Goal: Task Accomplishment & Management: Manage account settings

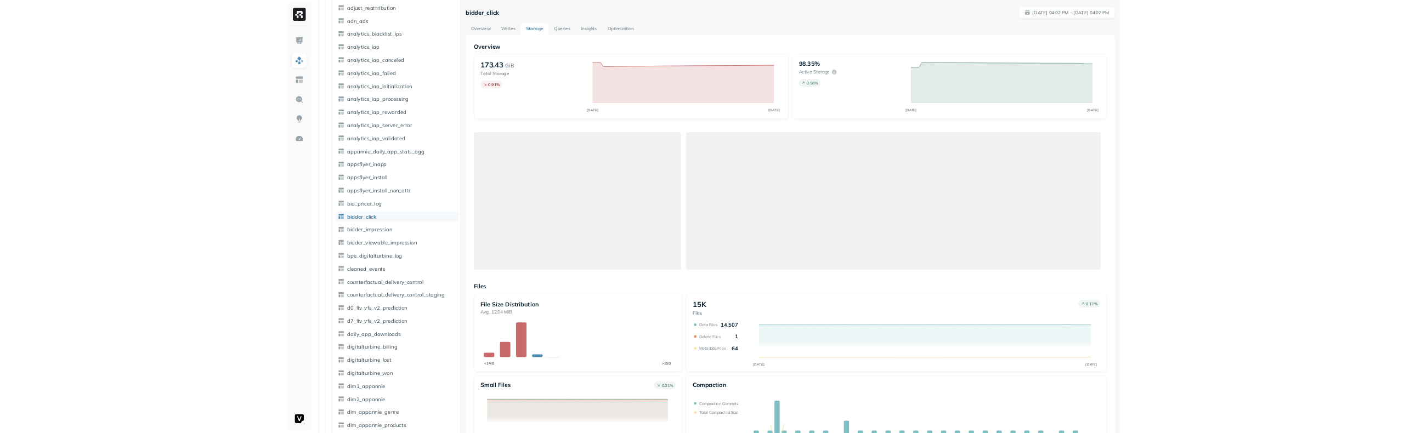
scroll to position [59, 0]
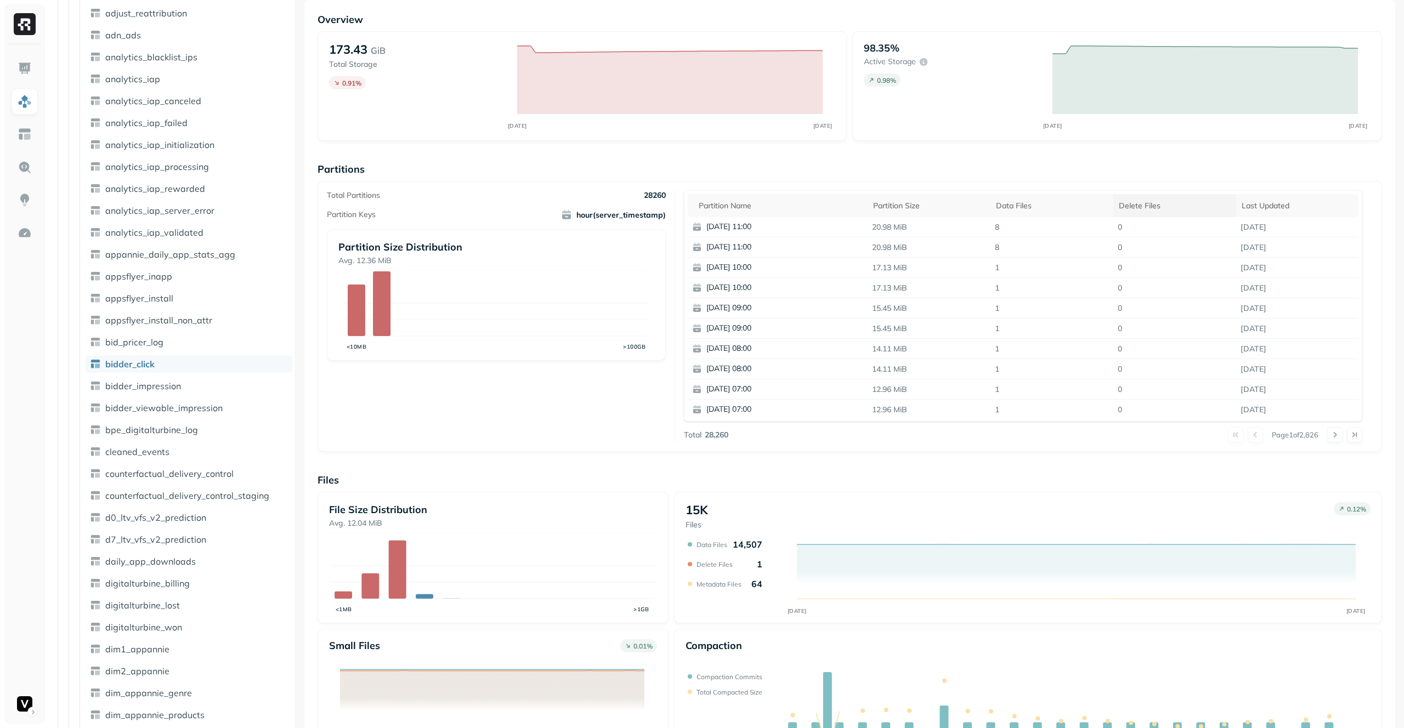
click at [1153, 203] on div "Delete Files" at bounding box center [1175, 206] width 112 height 10
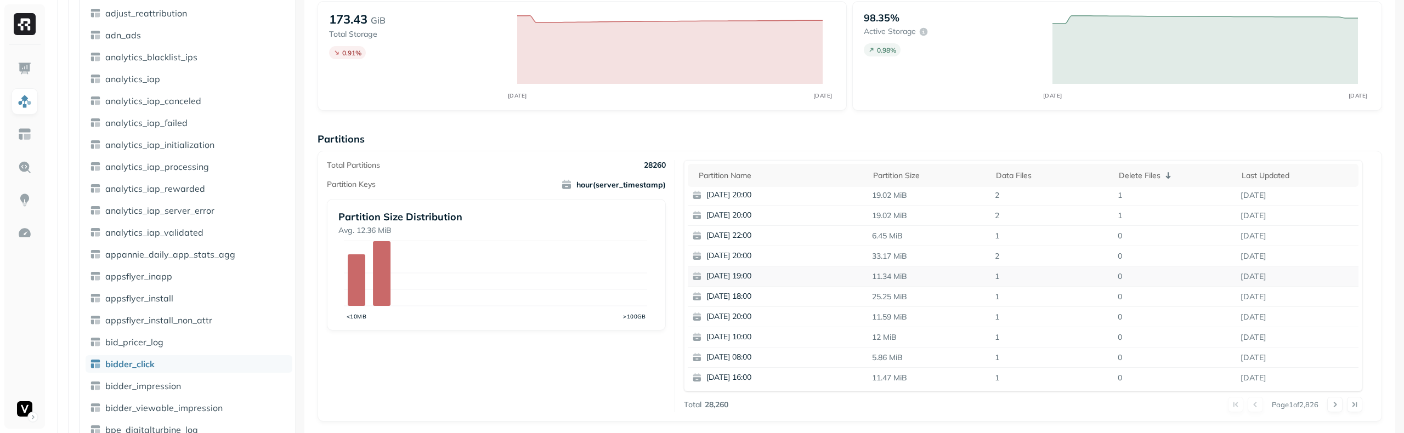
scroll to position [0, 0]
click at [1139, 169] on div "Delete Files" at bounding box center [1175, 175] width 112 height 13
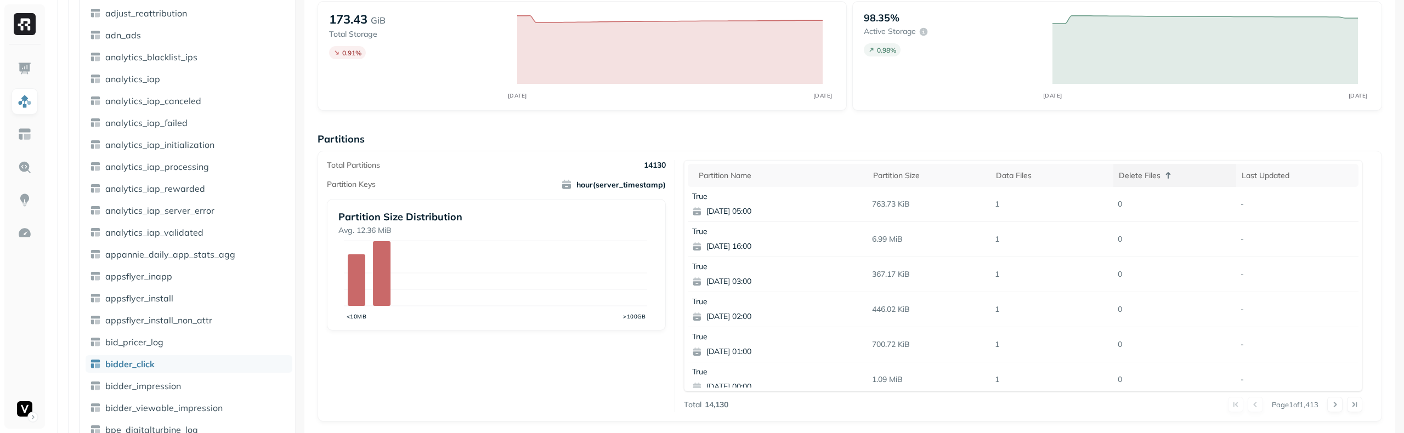
click at [1139, 174] on div "Delete Files" at bounding box center [1175, 175] width 112 height 13
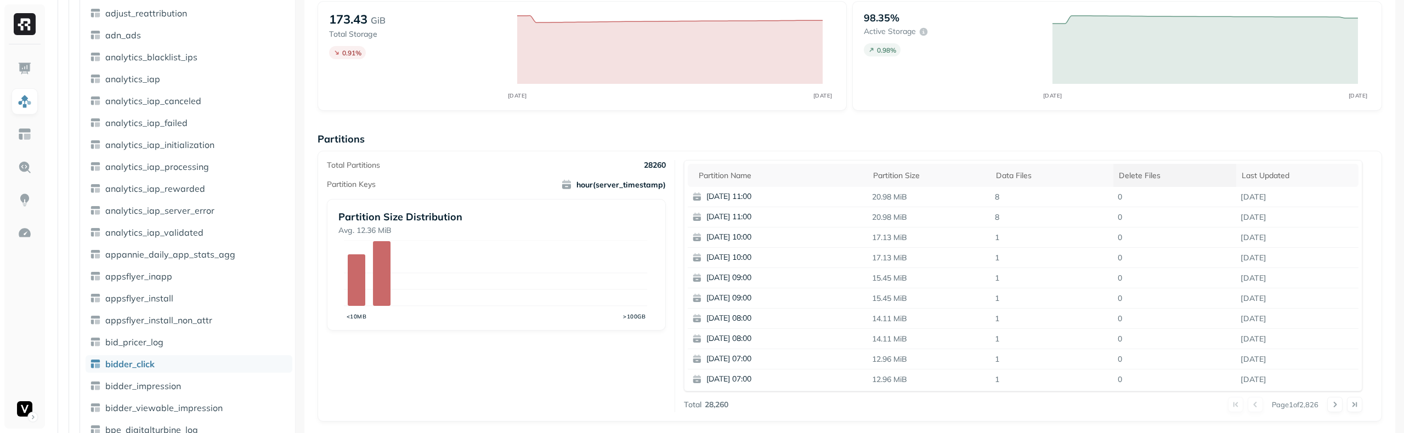
click at [1139, 174] on div "Delete Files" at bounding box center [1175, 176] width 112 height 10
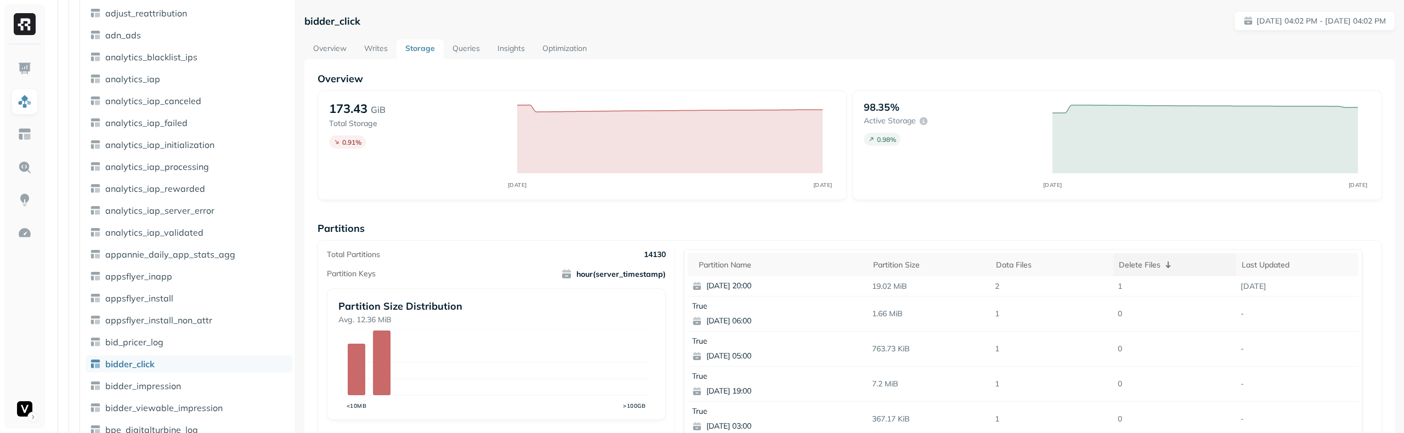
click at [1124, 257] on th "Delete Files" at bounding box center [1174, 264] width 123 height 23
click at [1131, 260] on div "Delete Files" at bounding box center [1175, 264] width 112 height 13
click at [1131, 260] on div "Delete Files" at bounding box center [1175, 265] width 112 height 10
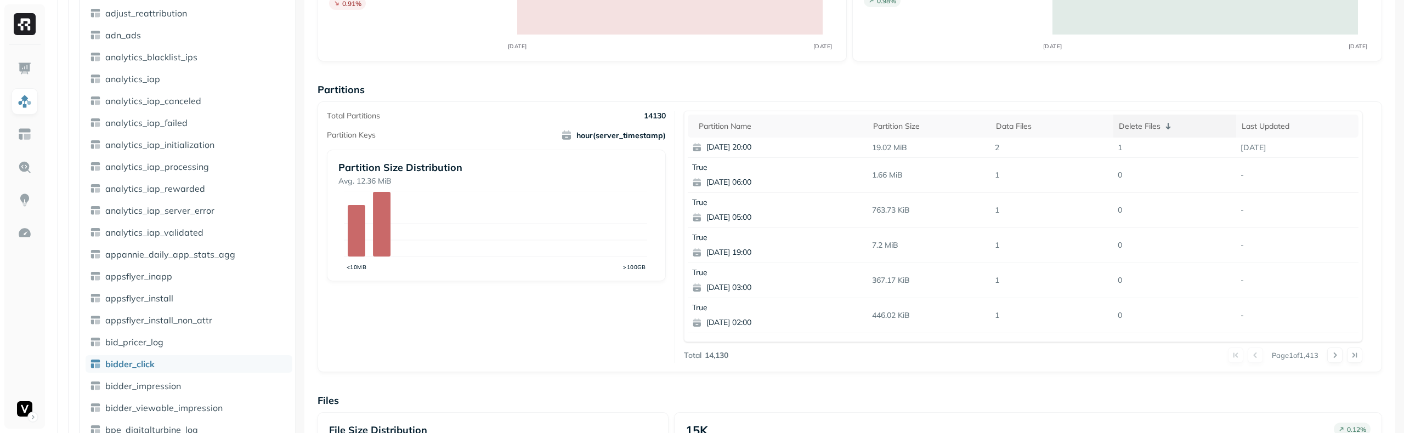
click at [1146, 128] on div "Delete Files" at bounding box center [1175, 126] width 112 height 13
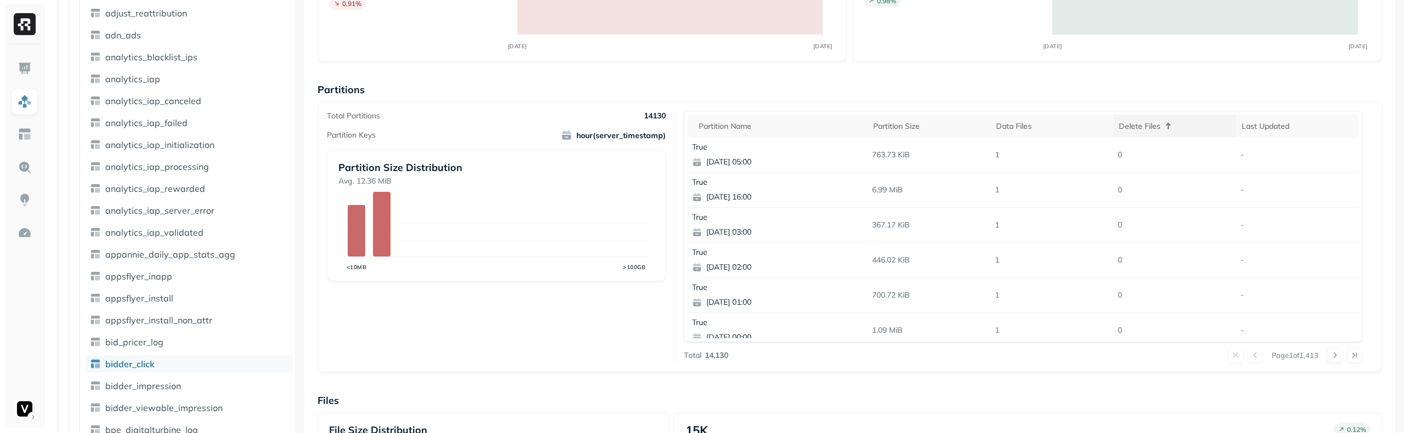
click at [1146, 128] on div "Delete Files" at bounding box center [1175, 126] width 112 height 13
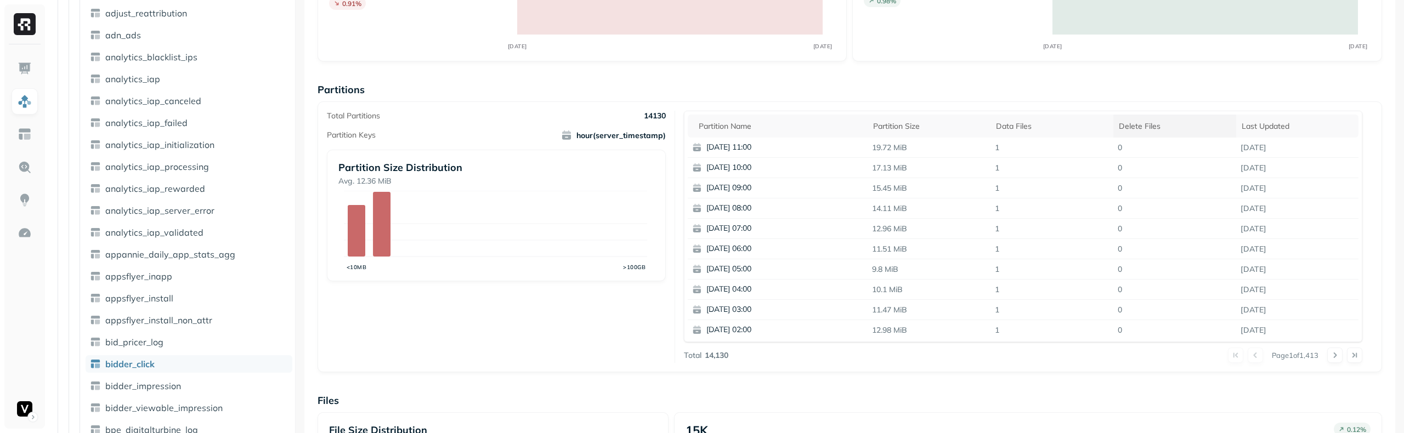
click at [1146, 128] on div "Delete Files" at bounding box center [1175, 126] width 112 height 10
click at [1145, 126] on div "Delete Files" at bounding box center [1175, 126] width 112 height 13
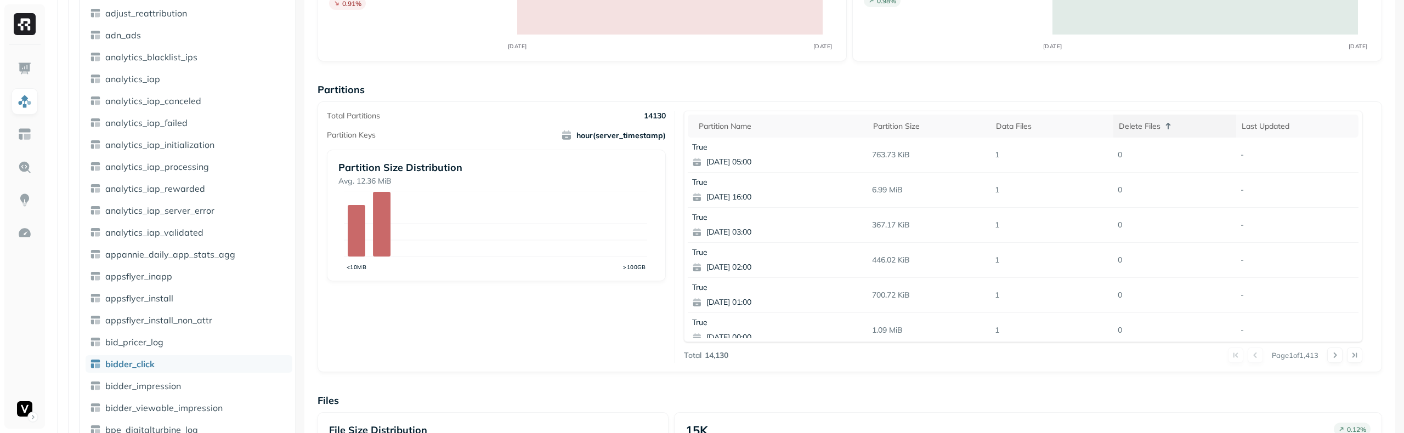
click at [1144, 125] on div "Delete Files" at bounding box center [1175, 126] width 112 height 13
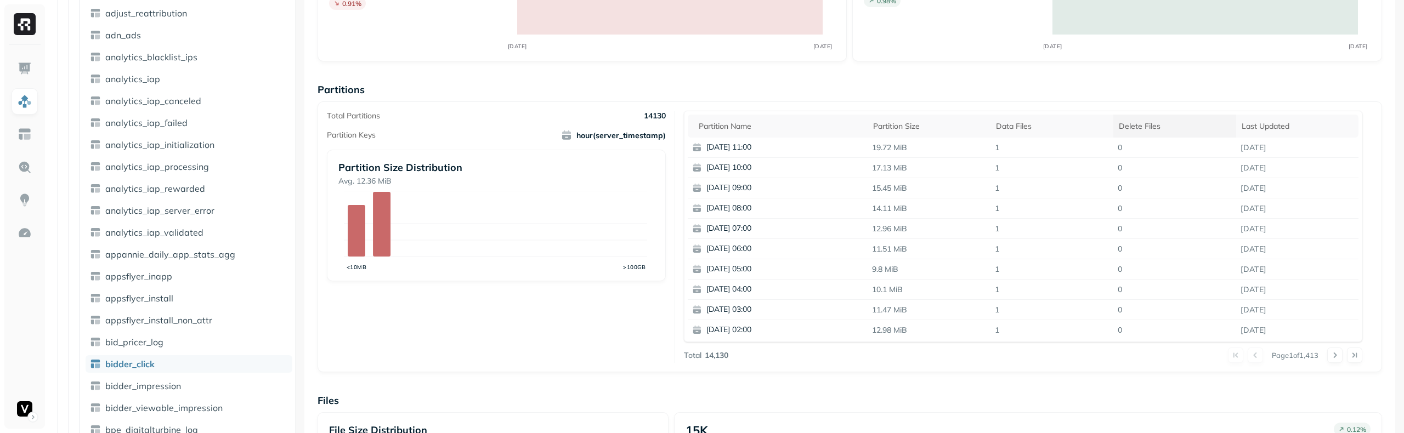
click at [1143, 124] on div "Delete Files" at bounding box center [1175, 126] width 112 height 10
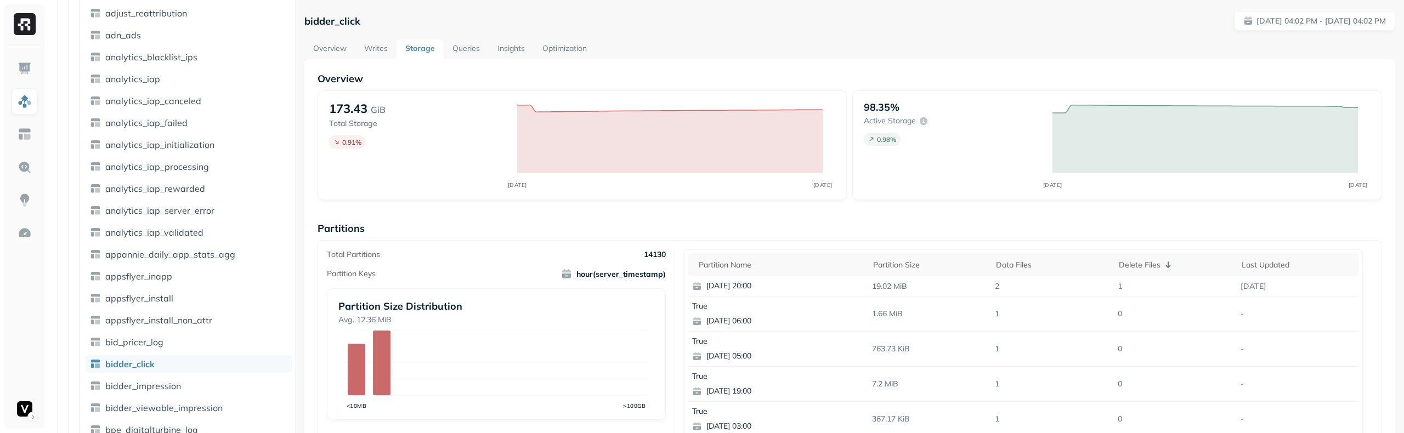
click at [329, 46] on link "Overview" at bounding box center [329, 49] width 51 height 20
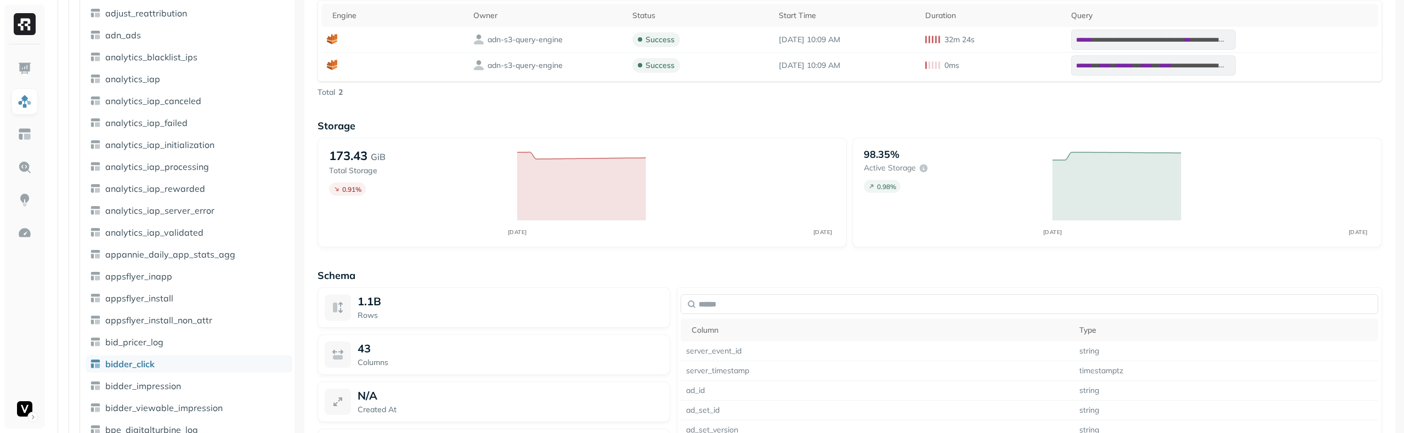
scroll to position [732, 0]
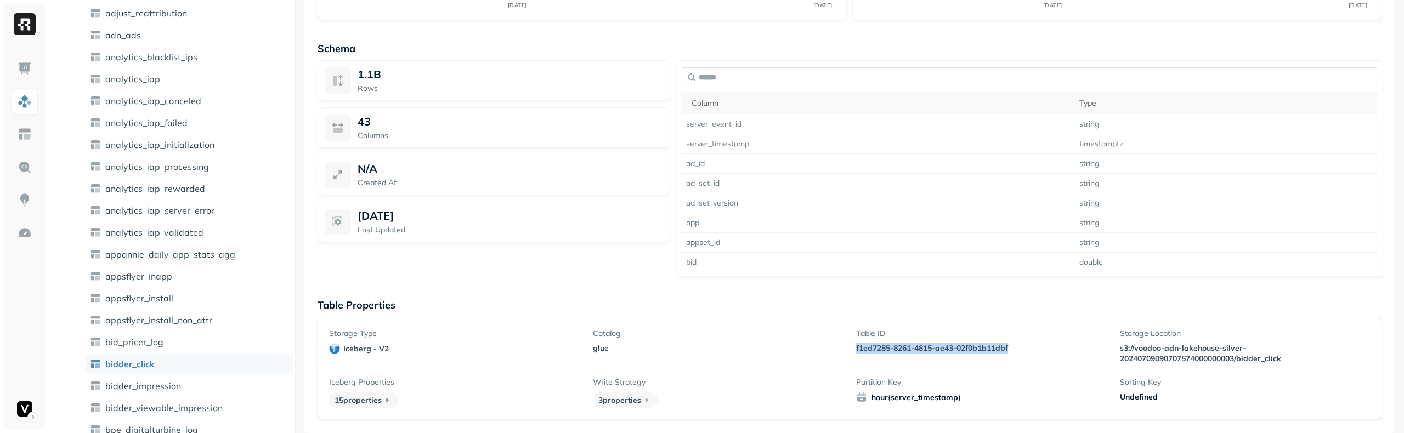
drag, startPoint x: 1018, startPoint y: 347, endPoint x: 849, endPoint y: 353, distance: 169.0
click at [849, 353] on div "Storage Type iceberg - v2 Catalog glue Table ID f1ed7285-8261-4815-ae43-02f0b1b…" at bounding box center [849, 368] width 1041 height 80
copy p "f1ed7285-8261-4815-ae43-02f0b1b11dbf"
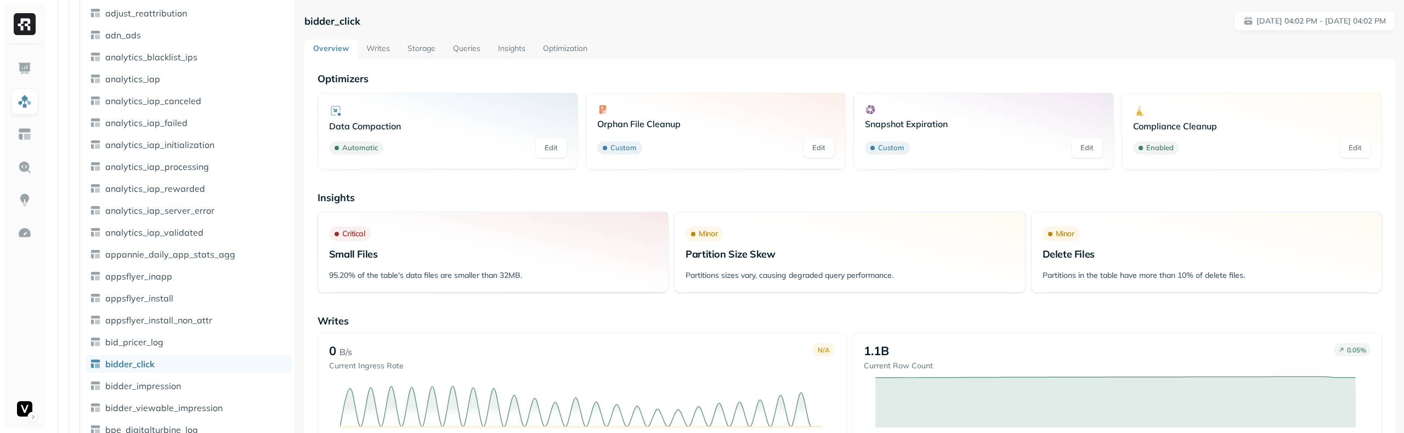
click at [413, 47] on link "Storage" at bounding box center [422, 49] width 46 height 20
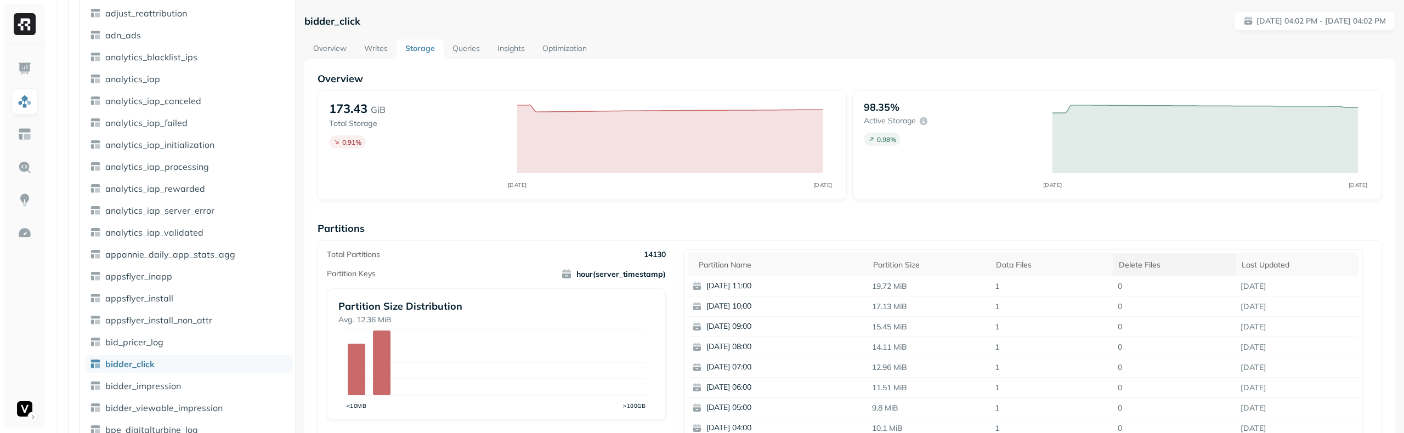
click at [1181, 260] on div "Delete Files" at bounding box center [1175, 265] width 112 height 10
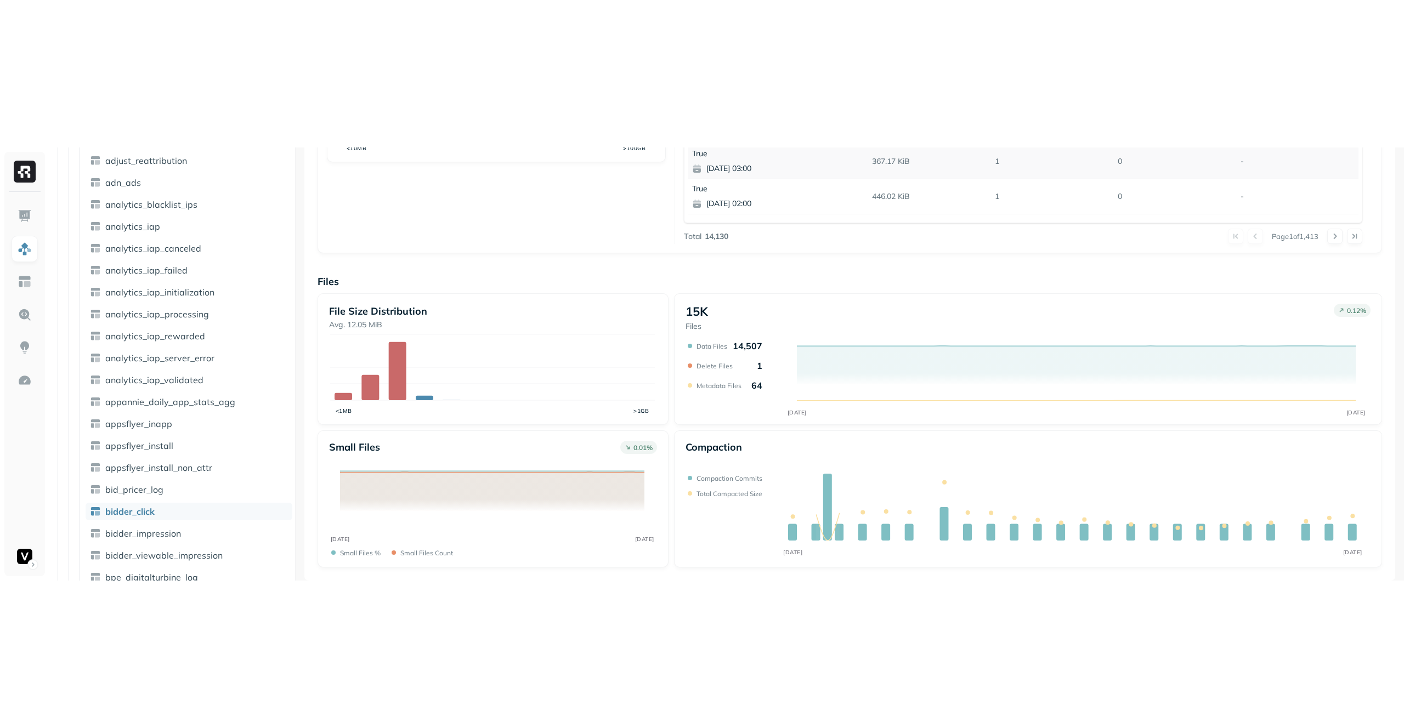
scroll to position [110, 0]
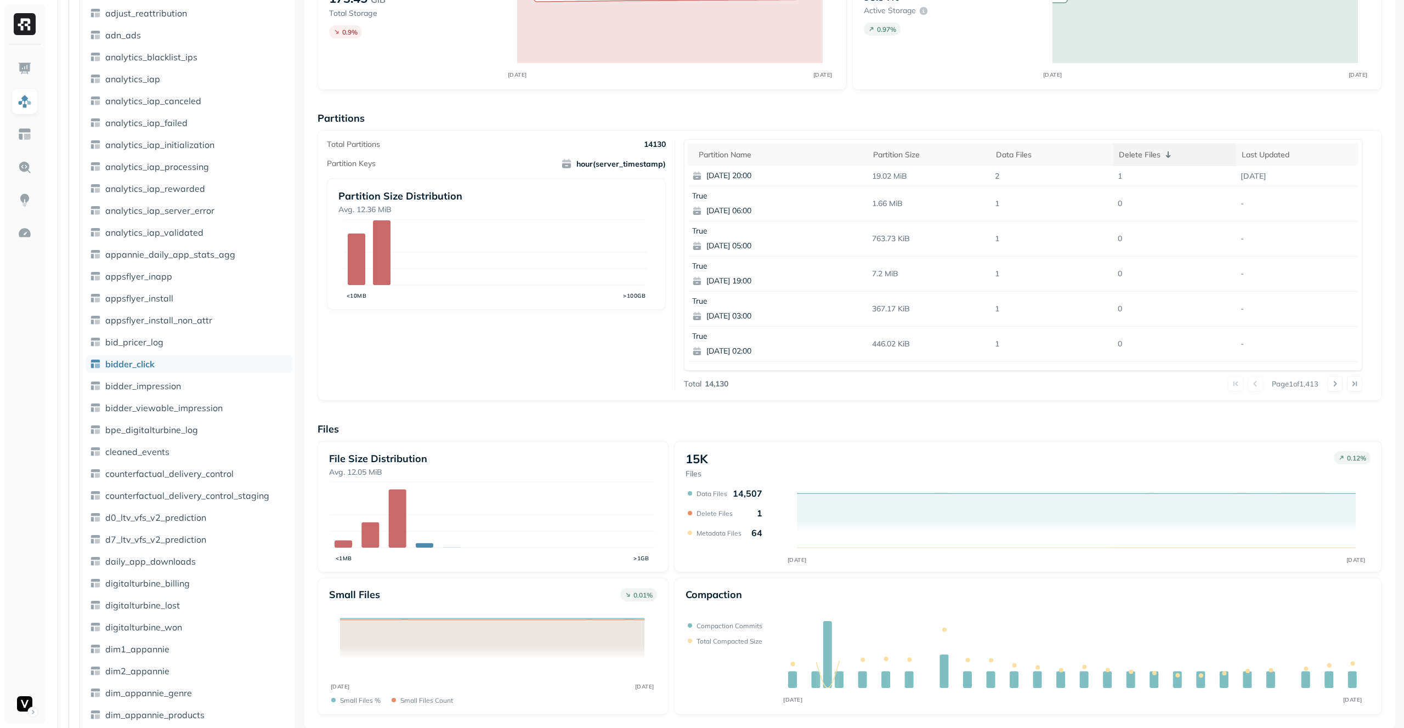
click at [1177, 157] on div "Delete Files" at bounding box center [1175, 154] width 112 height 13
click at [1161, 157] on icon at bounding box center [1167, 154] width 13 height 13
click at [1151, 157] on div "Delete Files" at bounding box center [1175, 155] width 112 height 10
click at [1161, 157] on icon at bounding box center [1167, 154] width 13 height 13
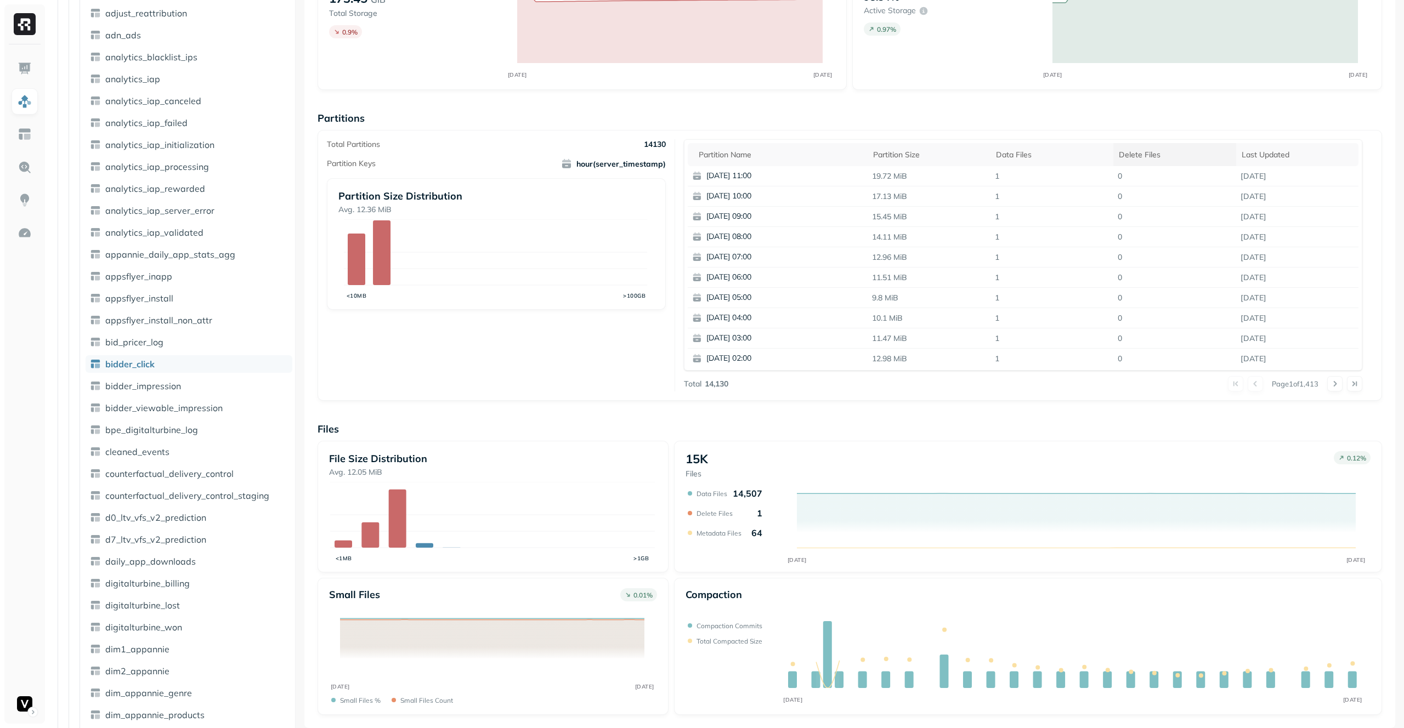
click at [1151, 157] on div "Delete Files" at bounding box center [1175, 155] width 112 height 10
click at [1257, 155] on div "Last updated" at bounding box center [1297, 155] width 112 height 10
click at [1257, 155] on div "Last updated" at bounding box center [1297, 154] width 112 height 13
click at [7, 706] on div at bounding box center [24, 383] width 41 height 679
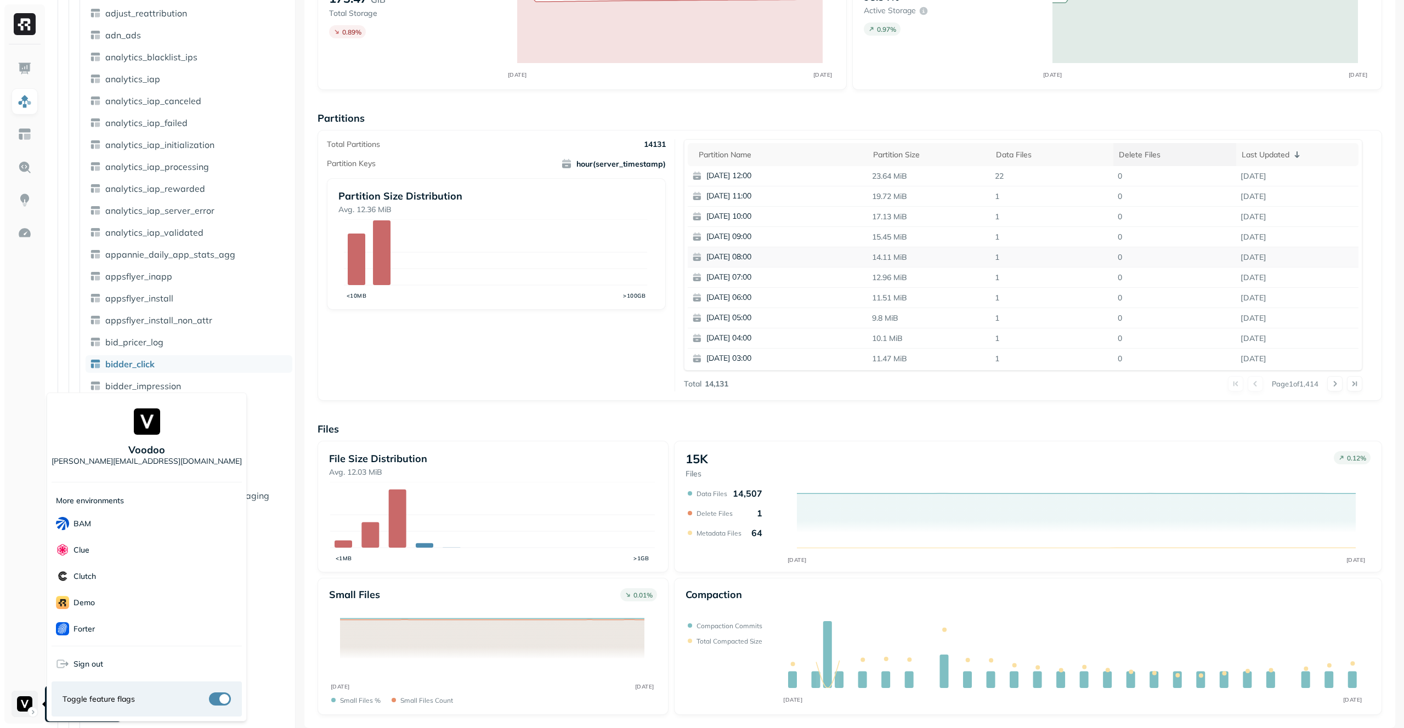
click at [15, 705] on html "Assets AWS Glue adn_lakehouse_bronze adn_lakehouse_gold adn_lakehouse_silver Ta…" at bounding box center [702, 364] width 1404 height 728
click at [135, 524] on div "BAM" at bounding box center [147, 524] width 190 height 26
